Goal: Task Accomplishment & Management: Complete application form

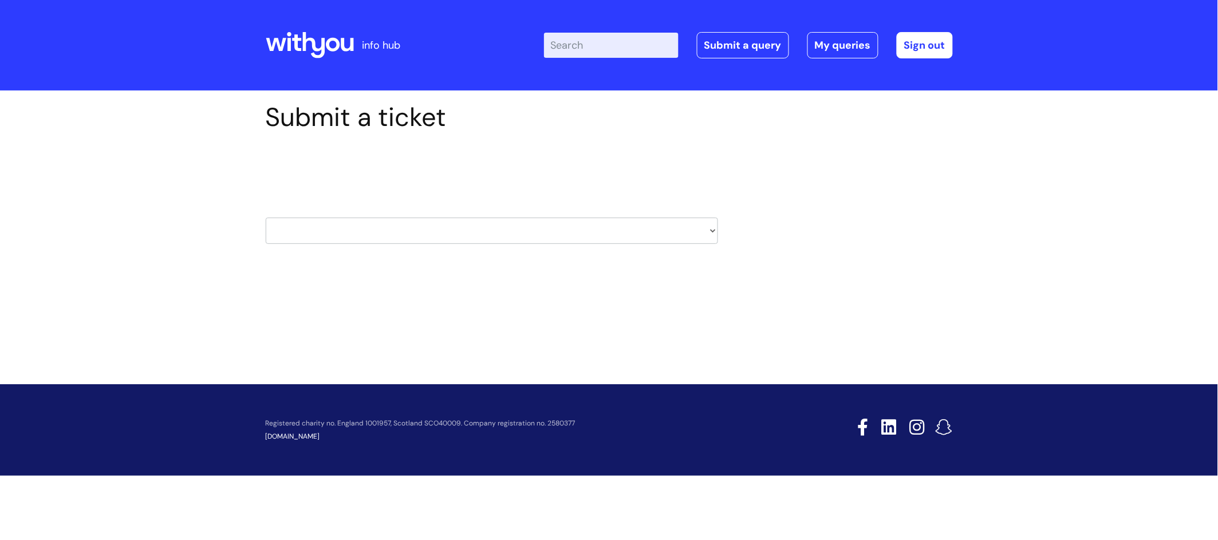
click at [446, 224] on select "HR / People IT and Support Clinical Drug Alerts Finance Accounts Data Support T…" at bounding box center [492, 231] width 453 height 26
select select "surrey_nhs_talking_therapies"
click at [266, 218] on select "HR / People IT and Support Clinical Drug Alerts Finance Accounts Data Support T…" at bounding box center [492, 231] width 453 height 26
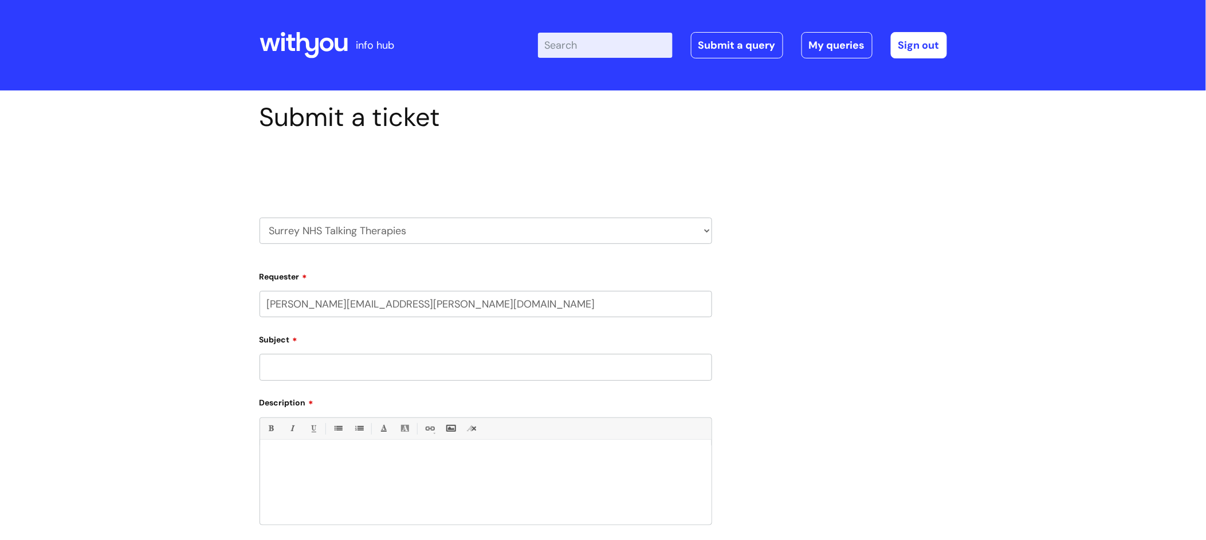
click at [390, 225] on select "HR / People IT and Support Clinical Drug Alerts Finance Accounts Data Support T…" at bounding box center [485, 231] width 453 height 26
select select "data_protection"
click at [259, 218] on select "HR / People IT and Support Clinical Drug Alerts Finance Accounts Data Support T…" at bounding box center [485, 231] width 453 height 26
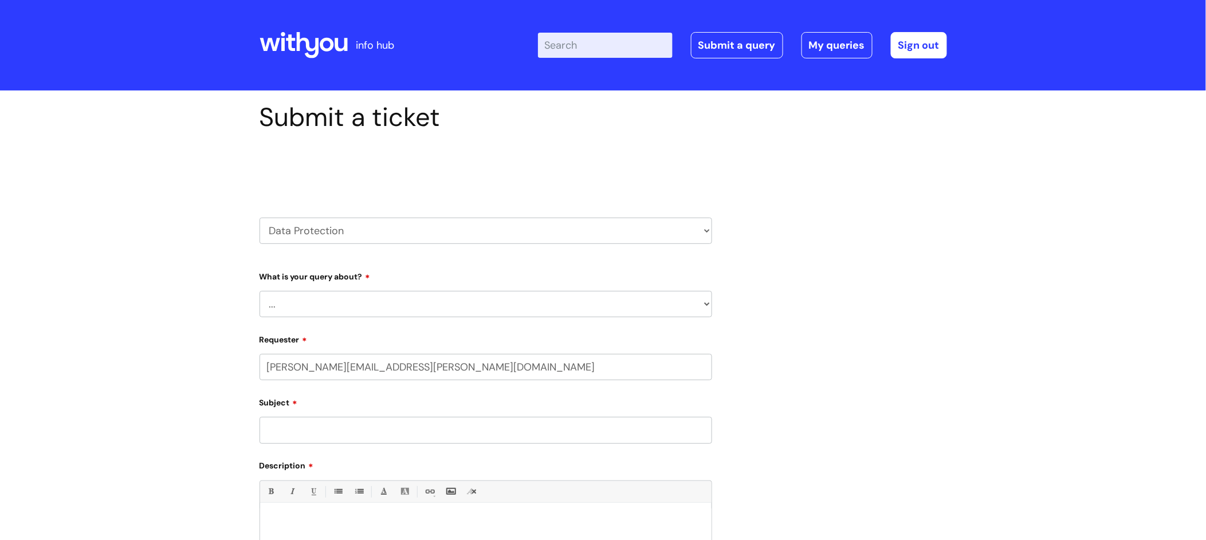
click at [360, 302] on select "... Data Protection Impact Assessment IG/Data breach Information Sharing Agreem…" at bounding box center [485, 304] width 453 height 26
click at [369, 225] on select "HR / People IT and Support Clinical Drug Alerts Finance Accounts Data Support T…" at bounding box center [485, 231] width 453 height 26
select select "information_requests_&_reports_-_data_analysts"
click at [259, 218] on select "HR / People IT and Support Clinical Drug Alerts Finance Accounts Data Support T…" at bounding box center [485, 231] width 453 height 26
click at [383, 304] on select "... Existing (non-Nebula) Report Nebula Reports Understanding Data" at bounding box center [485, 304] width 453 height 26
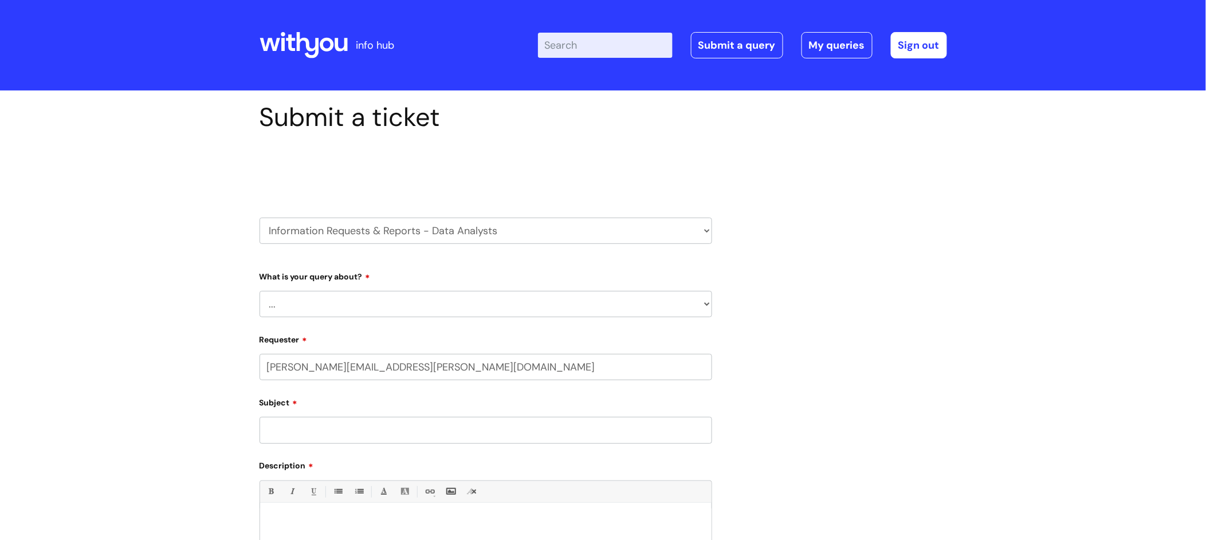
click at [876, 266] on div "Submit a ticket Select issue type HR / People IT and Support Clinical Drug Aler…" at bounding box center [603, 399] width 705 height 595
click at [513, 327] on form "Type Of Request ... Accounts (Finance) Alerts! (For clinical team) Data Protect…" at bounding box center [485, 473] width 453 height 412
click at [513, 296] on select "... Existing (non-Nebula) Report Nebula Reports Understanding Data" at bounding box center [485, 304] width 453 height 26
click at [847, 192] on div "Submit a ticket Select issue type HR / People IT and Support Clinical Drug Aler…" at bounding box center [603, 399] width 705 height 595
